Goal: Entertainment & Leisure: Consume media (video, audio)

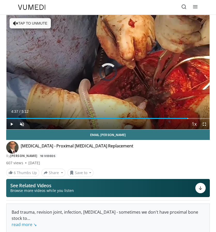
click at [188, 118] on div "Loaded : 19.05% 4:37 4:37" at bounding box center [107, 118] width 203 height 1
click at [205, 122] on span "Video Player" at bounding box center [205, 124] width 10 height 10
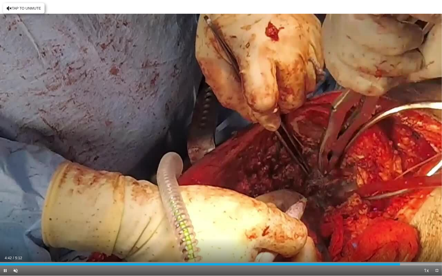
click at [216, 232] on div "Current Time 4:42 / Duration 5:12" at bounding box center [221, 258] width 442 height 5
click at [216, 232] on div "Loaded : 100.00% 5:04 4:38" at bounding box center [221, 263] width 442 height 5
click at [216, 232] on div "Loaded : 100.00% 4:52 4:52" at bounding box center [221, 263] width 442 height 5
click at [6, 232] on span "Video Player" at bounding box center [5, 270] width 10 height 10
click at [92, 134] on icon "Video Player" at bounding box center [93, 138] width 14 height 14
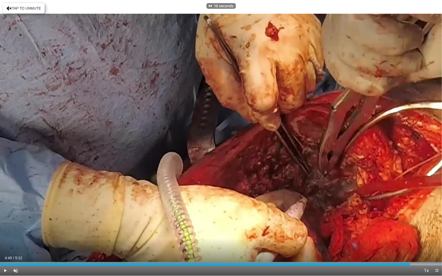
click at [216, 138] on icon "Video Player" at bounding box center [221, 138] width 14 height 14
click at [4, 232] on span "Video Player" at bounding box center [5, 270] width 10 height 10
click at [95, 137] on icon "Video Player" at bounding box center [93, 138] width 14 height 14
click at [31, 232] on div "56%" at bounding box center [29, 270] width 18 height 10
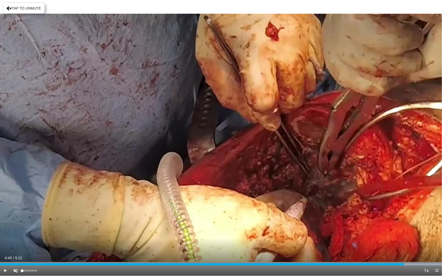
click at [31, 232] on div "56%" at bounding box center [29, 271] width 15 height 2
click at [3, 232] on span "Video Player" at bounding box center [5, 270] width 10 height 10
click at [8, 232] on video-js "**********" at bounding box center [221, 138] width 442 height 276
click at [216, 139] on icon "Video Player" at bounding box center [221, 138] width 14 height 14
